Goal: Information Seeking & Learning: Learn about a topic

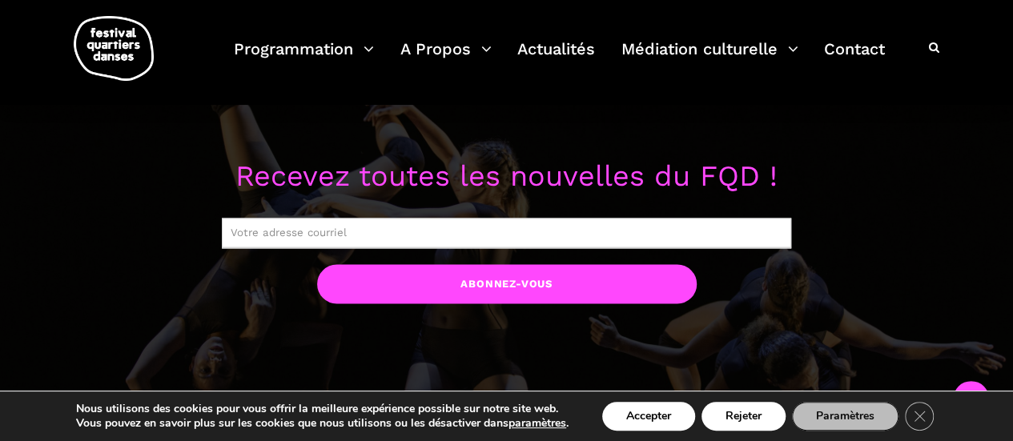
scroll to position [1201, 0]
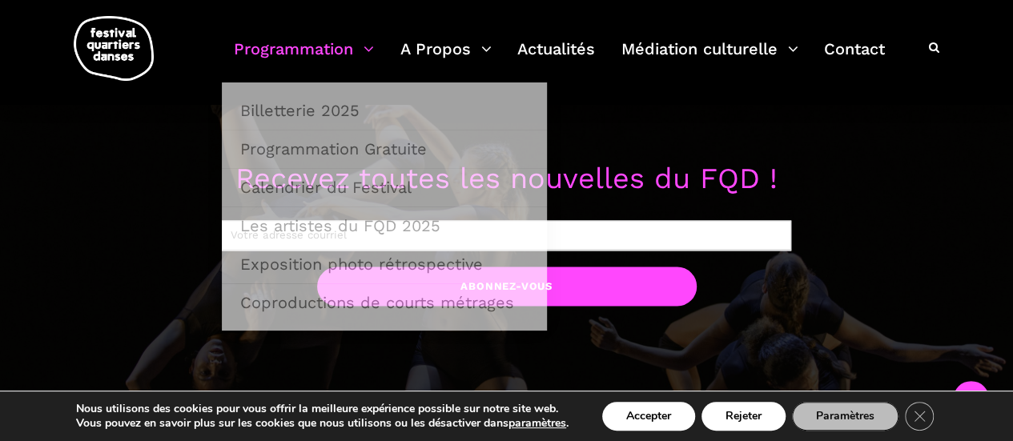
click at [344, 52] on link "Programmation" at bounding box center [304, 58] width 140 height 47
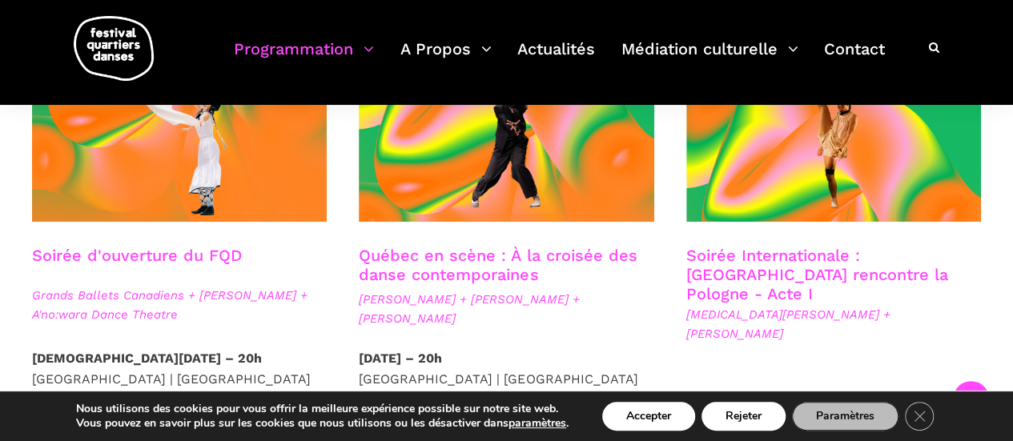
scroll to position [561, 0]
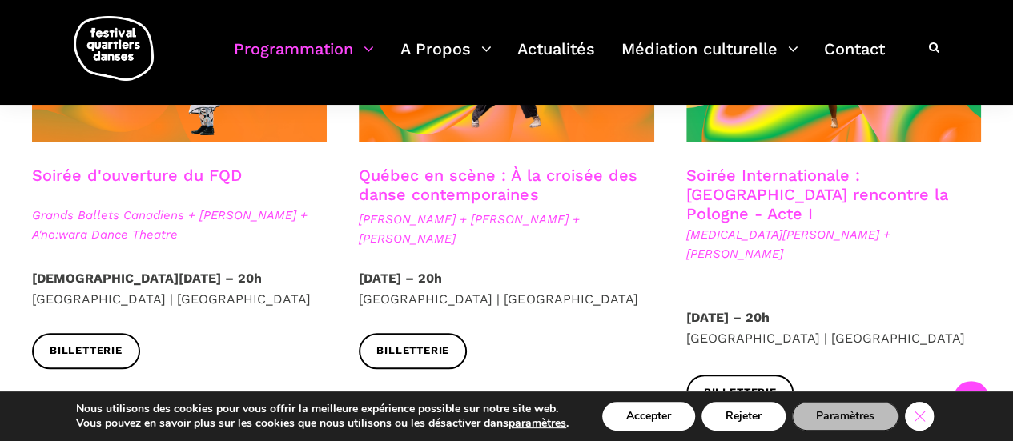
click at [924, 416] on icon "Close GDPR Cookie Banner" at bounding box center [919, 416] width 29 height 24
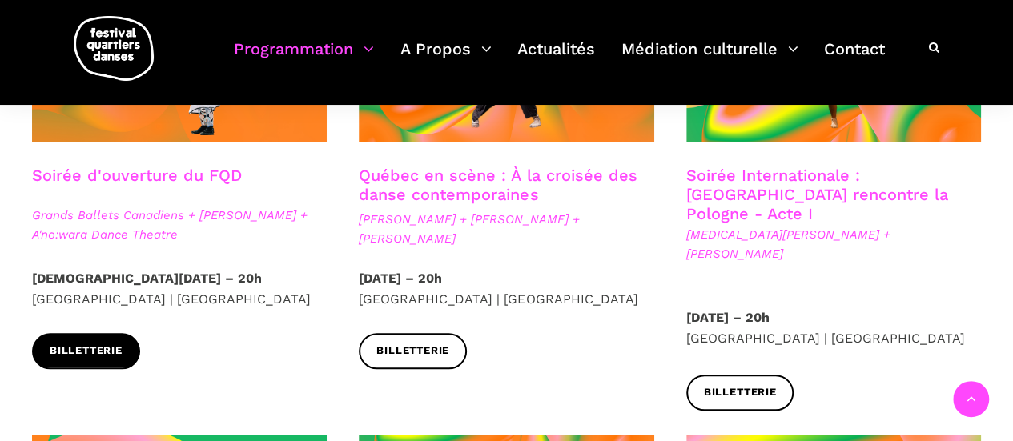
click at [78, 352] on span "Billetterie" at bounding box center [86, 351] width 73 height 17
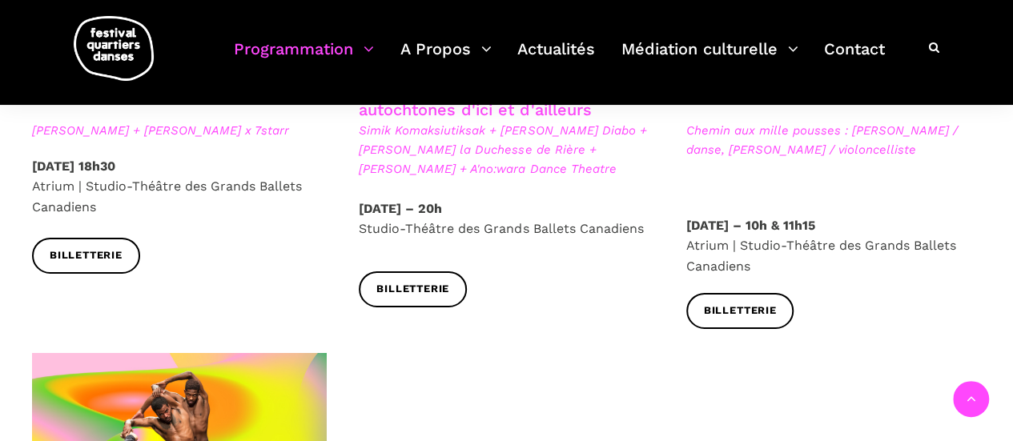
scroll to position [2723, 0]
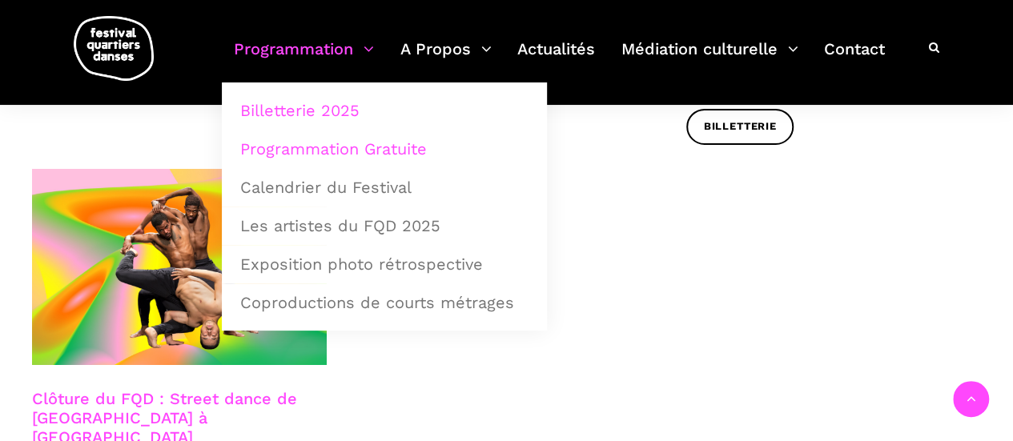
click at [392, 153] on link "Programmation Gratuite" at bounding box center [385, 149] width 308 height 37
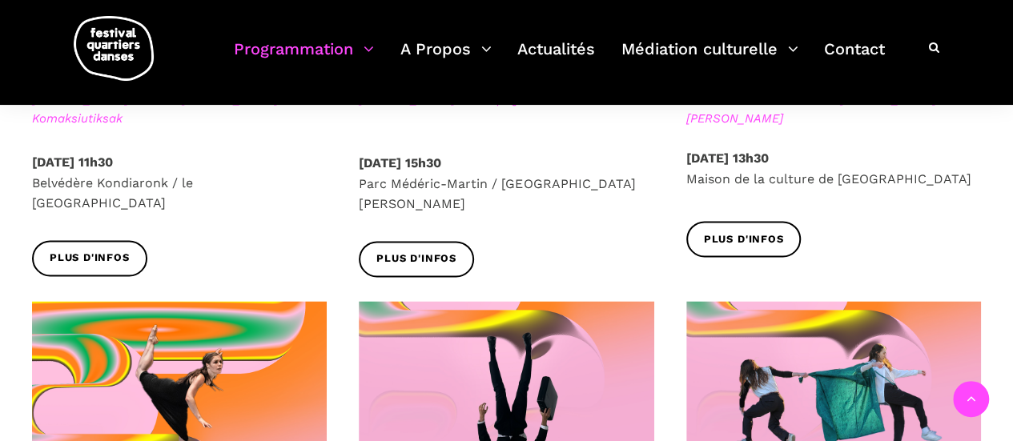
scroll to position [961, 0]
